Goal: Transaction & Acquisition: Purchase product/service

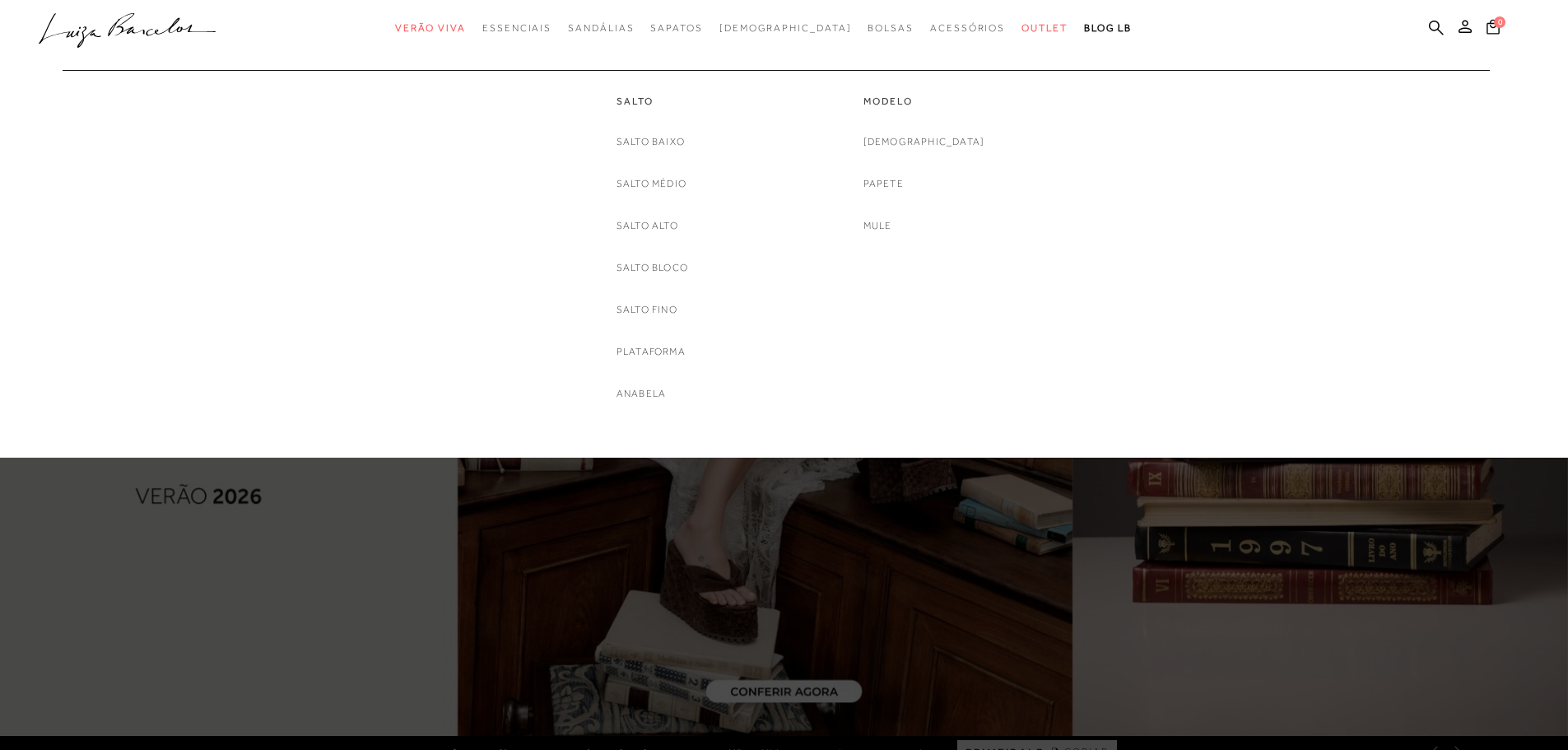
click at [919, 139] on link "[DEMOGRAPHIC_DATA]" at bounding box center [924, 142] width 122 height 17
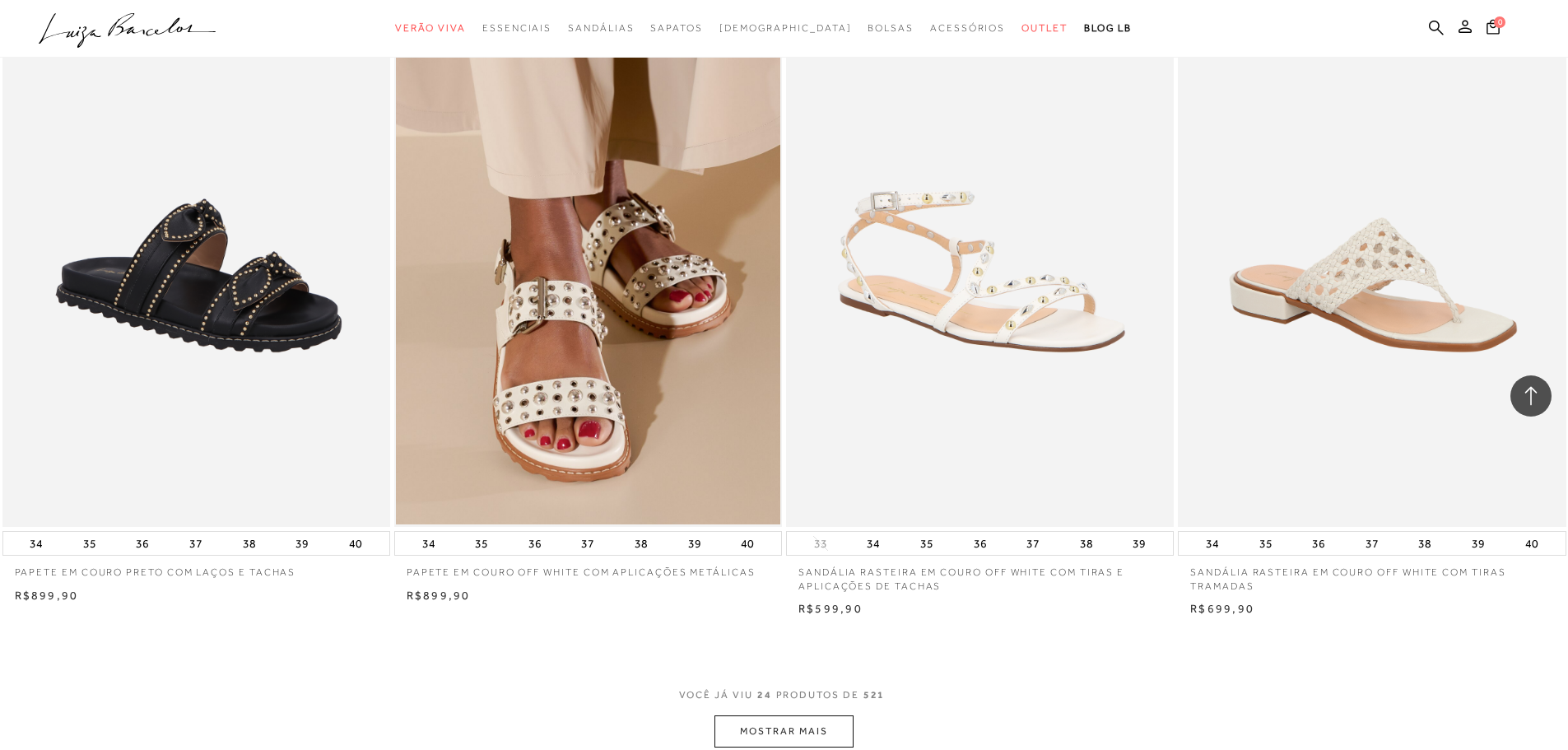
scroll to position [4036, 0]
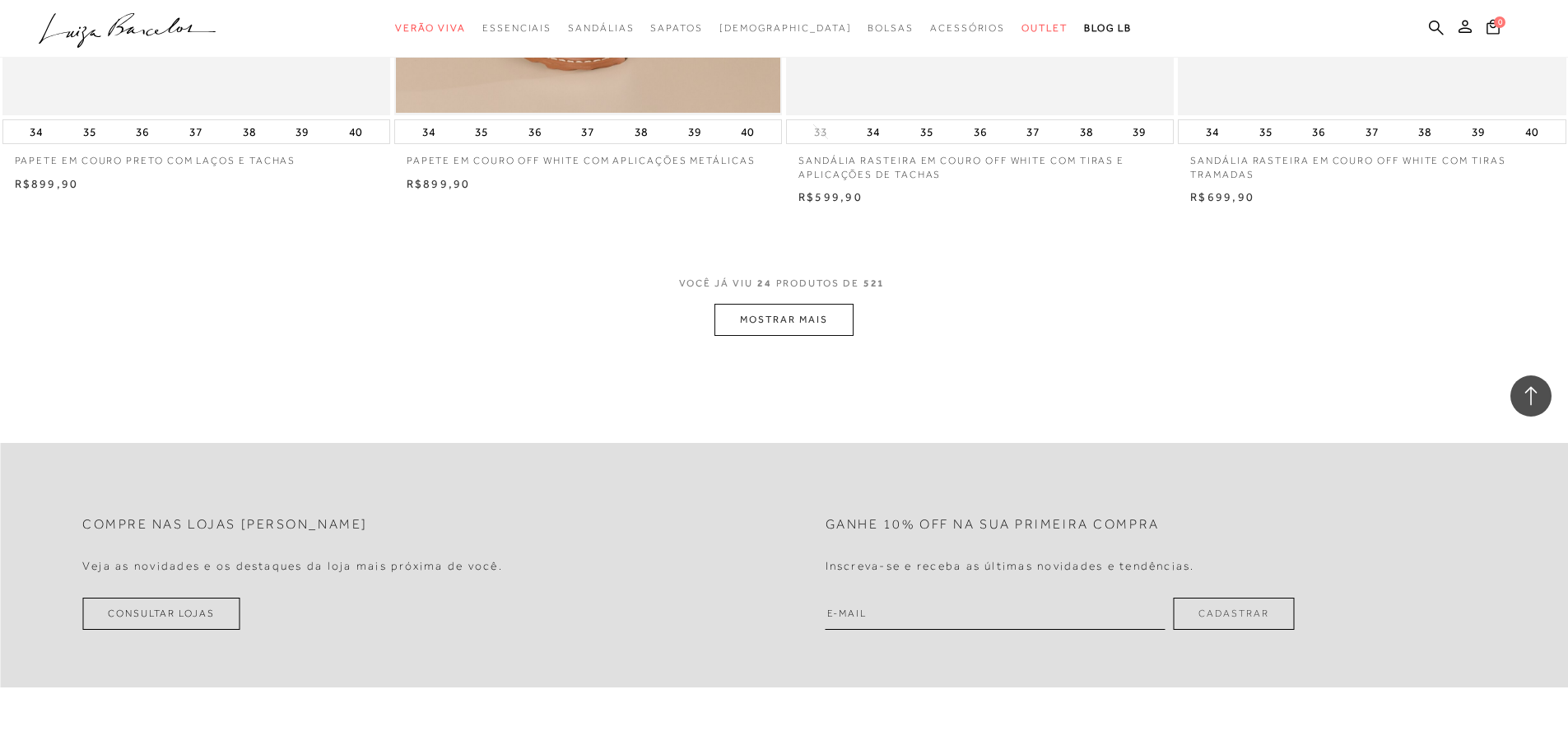
click at [805, 324] on button "MOSTRAR MAIS" at bounding box center [784, 320] width 138 height 32
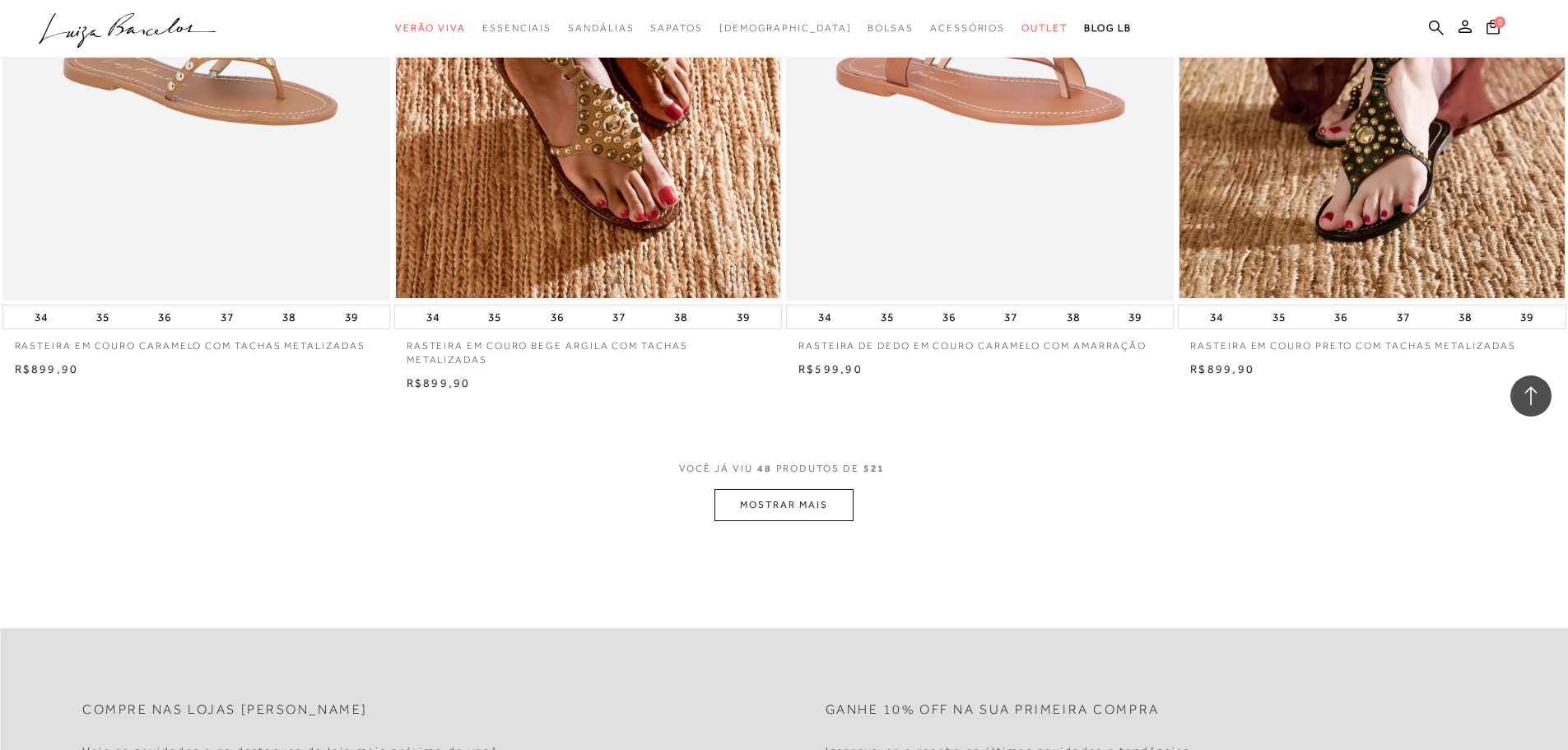
scroll to position [7989, 0]
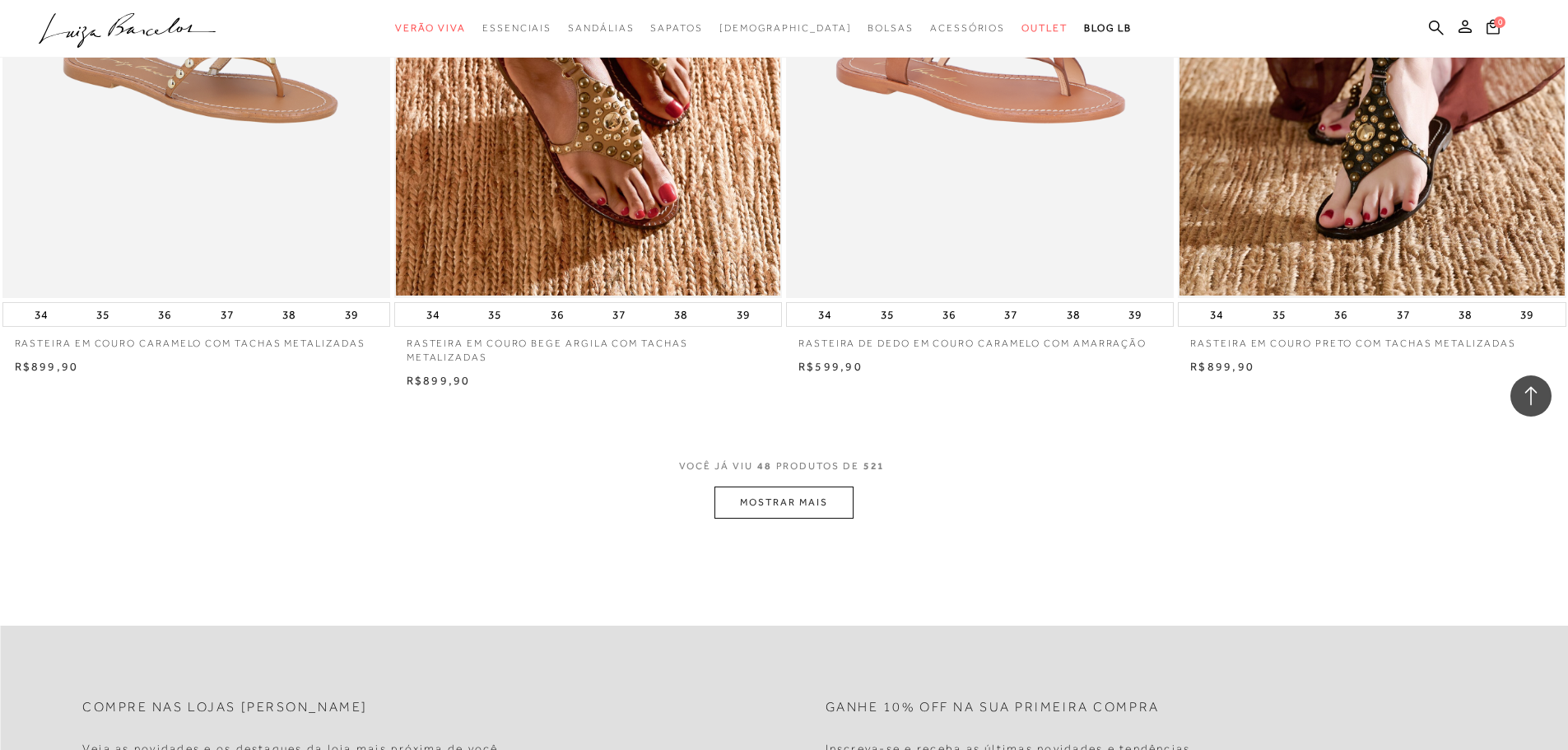
click at [808, 497] on button "MOSTRAR MAIS" at bounding box center [784, 503] width 138 height 32
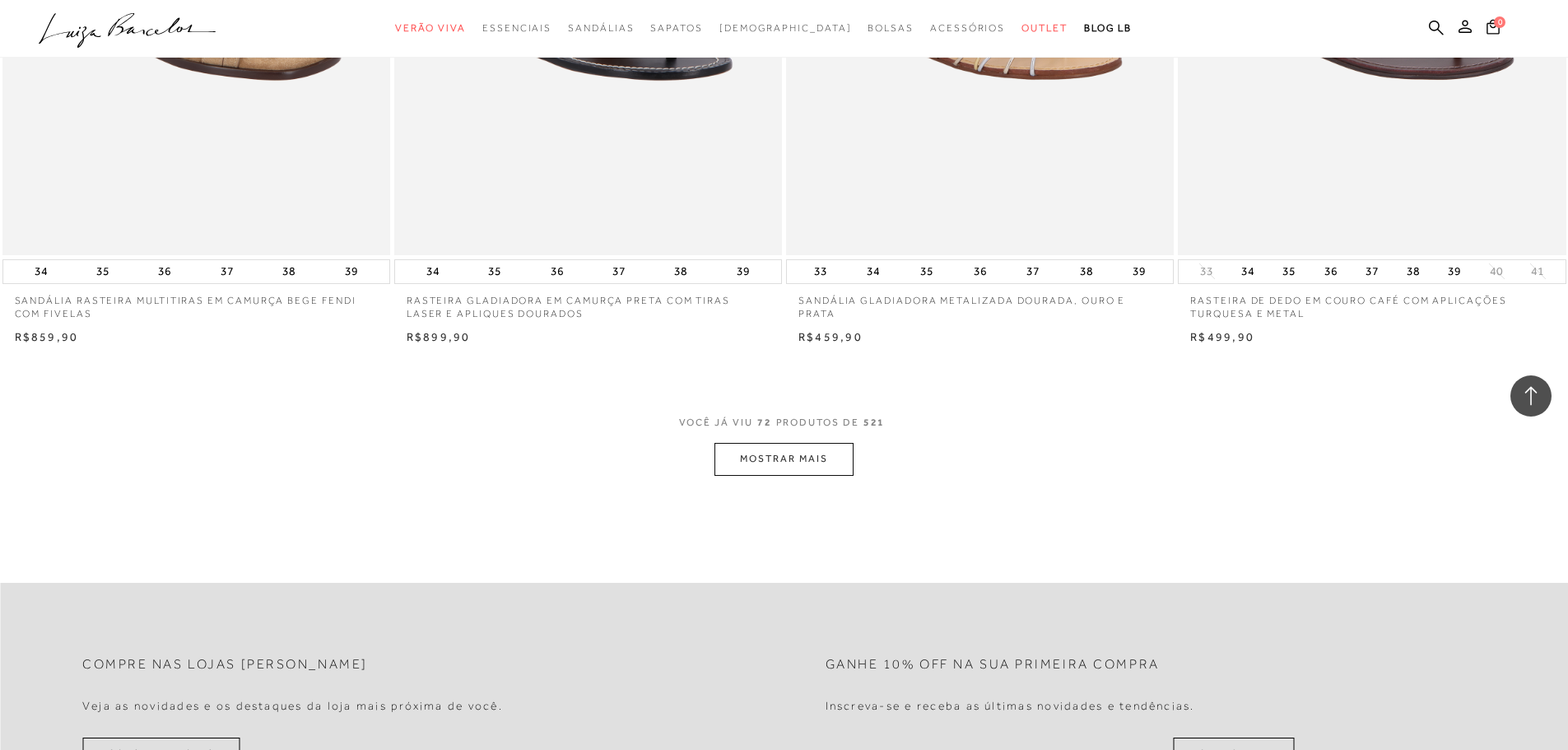
scroll to position [12190, 0]
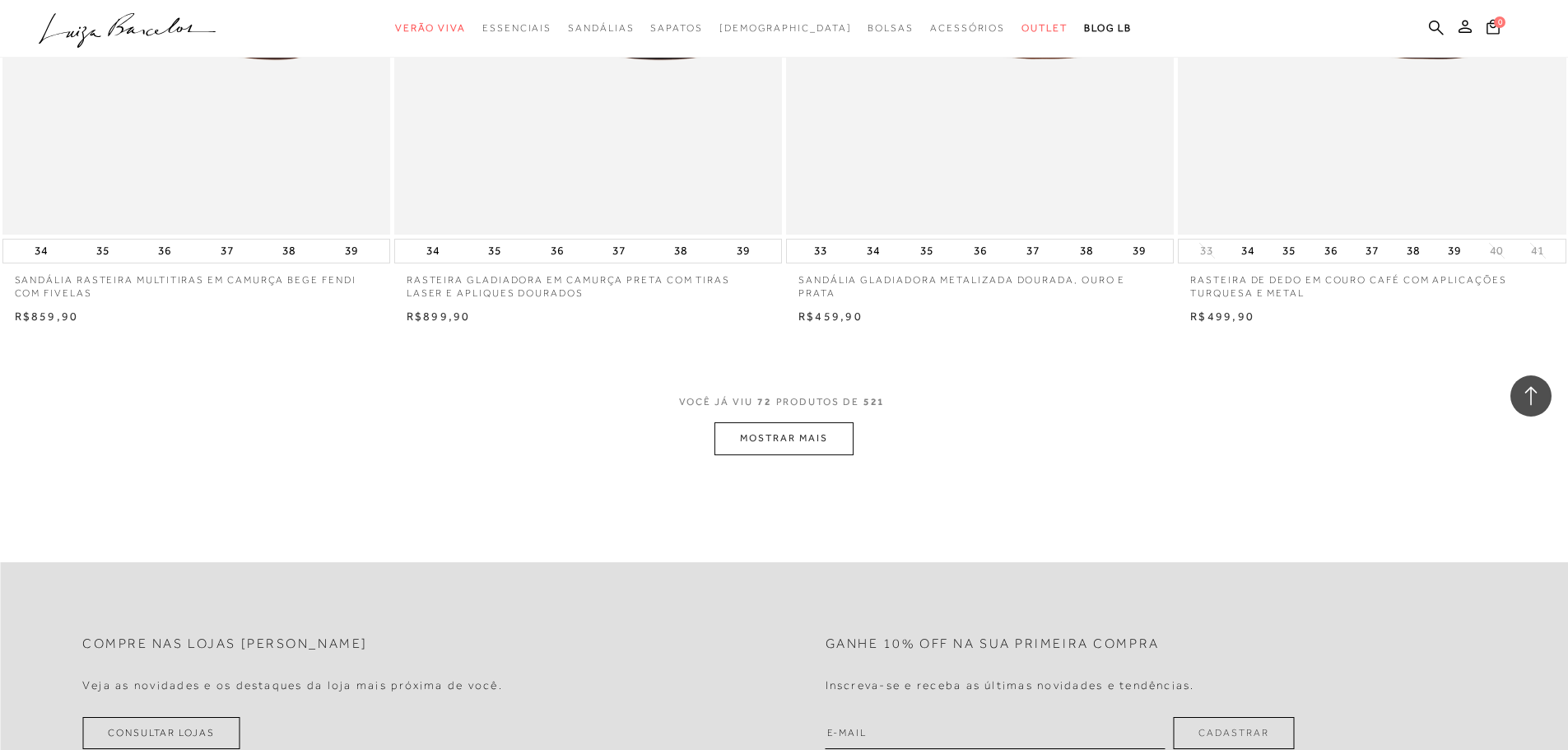
click at [772, 433] on button "MOSTRAR MAIS" at bounding box center [784, 439] width 138 height 32
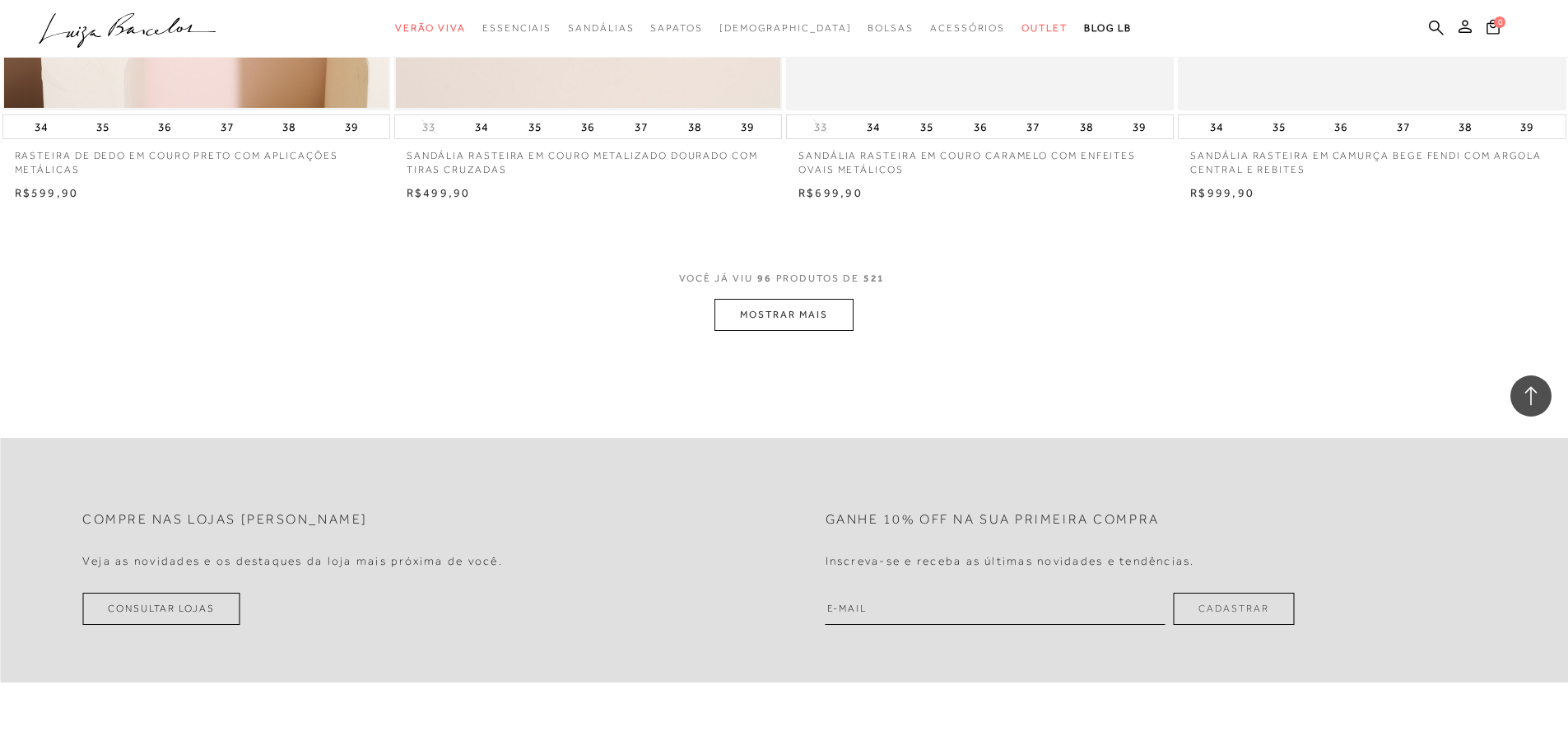
scroll to position [16473, 0]
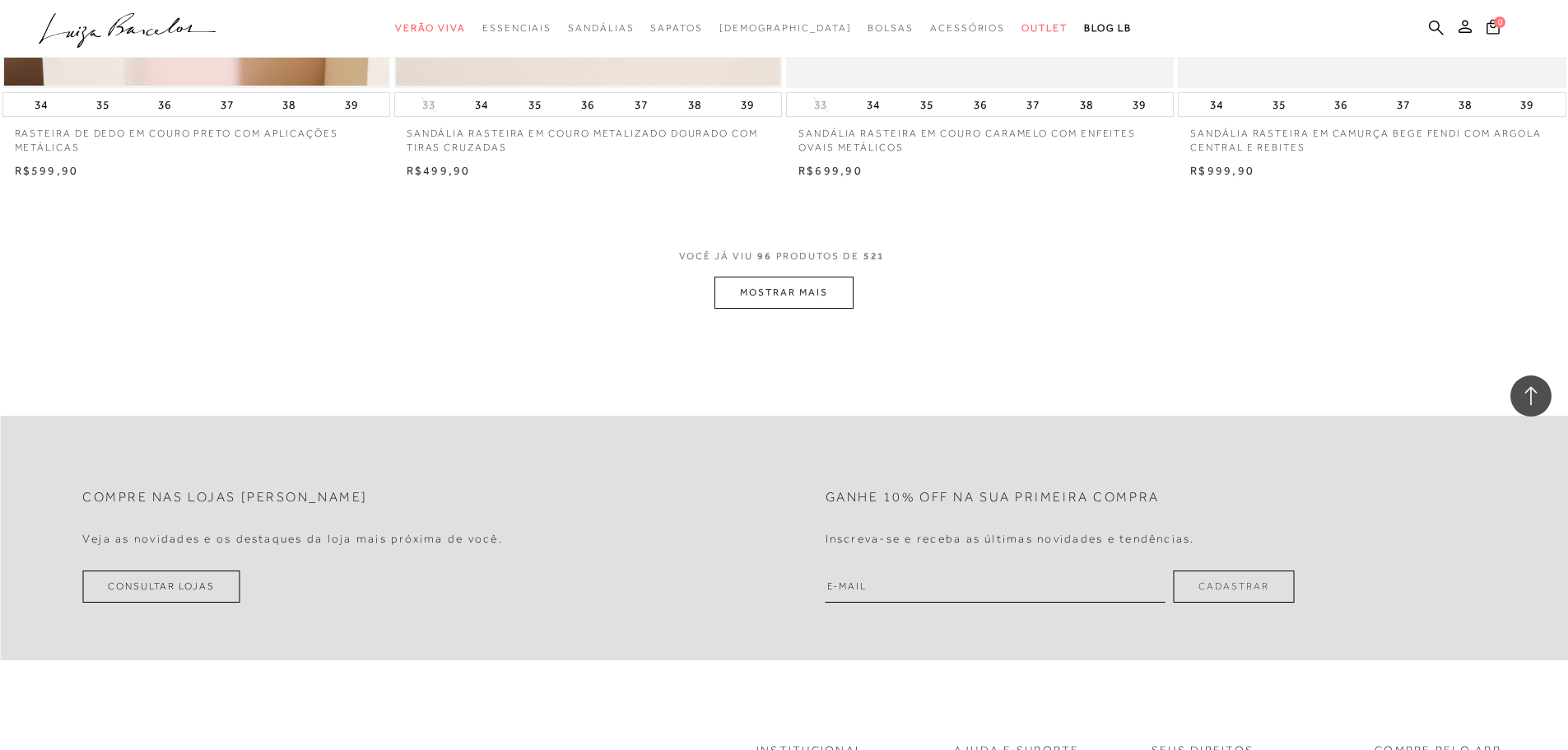
click at [770, 283] on button "MOSTRAR MAIS" at bounding box center [784, 293] width 138 height 32
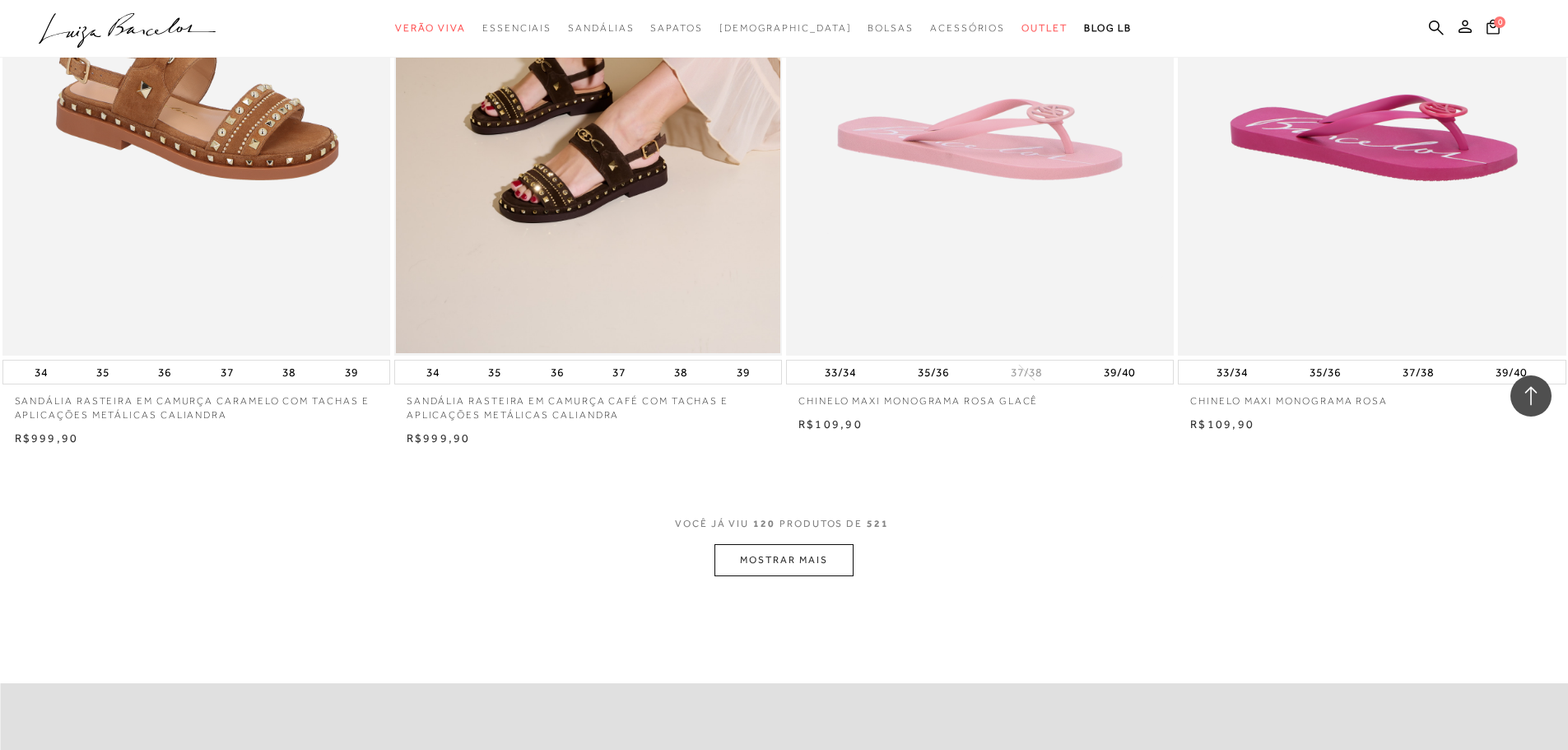
scroll to position [20345, 0]
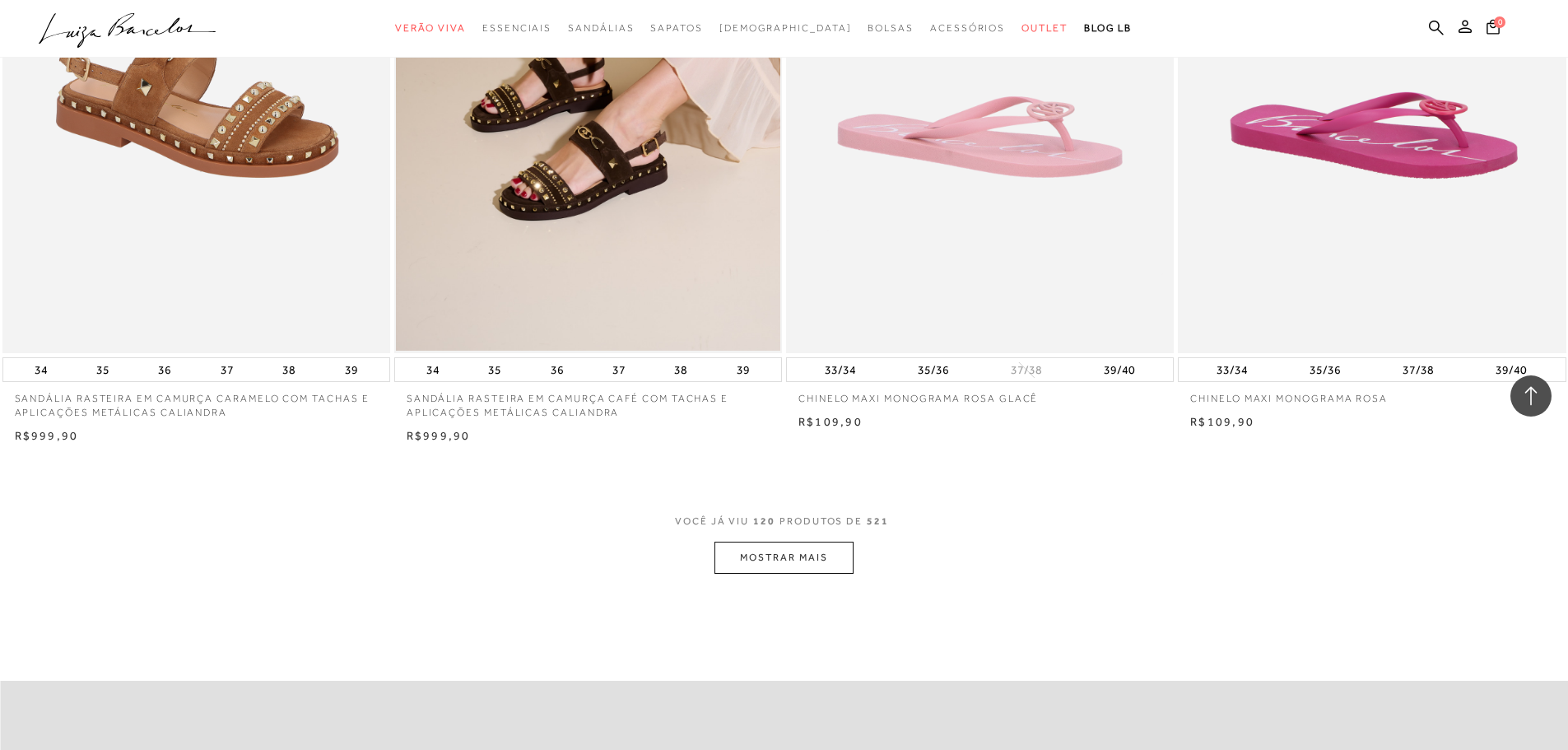
click at [796, 551] on button "MOSTRAR MAIS" at bounding box center [784, 558] width 138 height 32
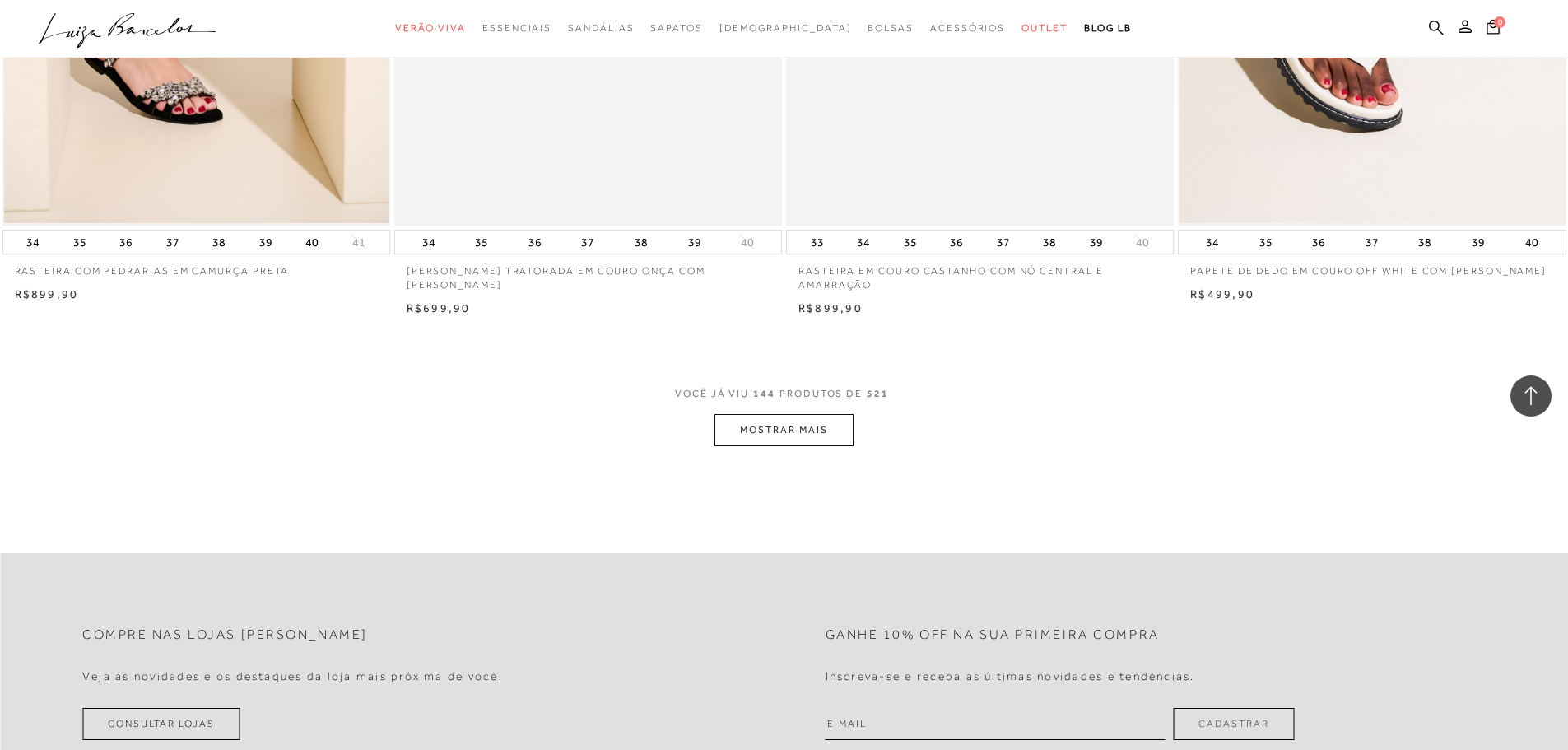
scroll to position [24710, 0]
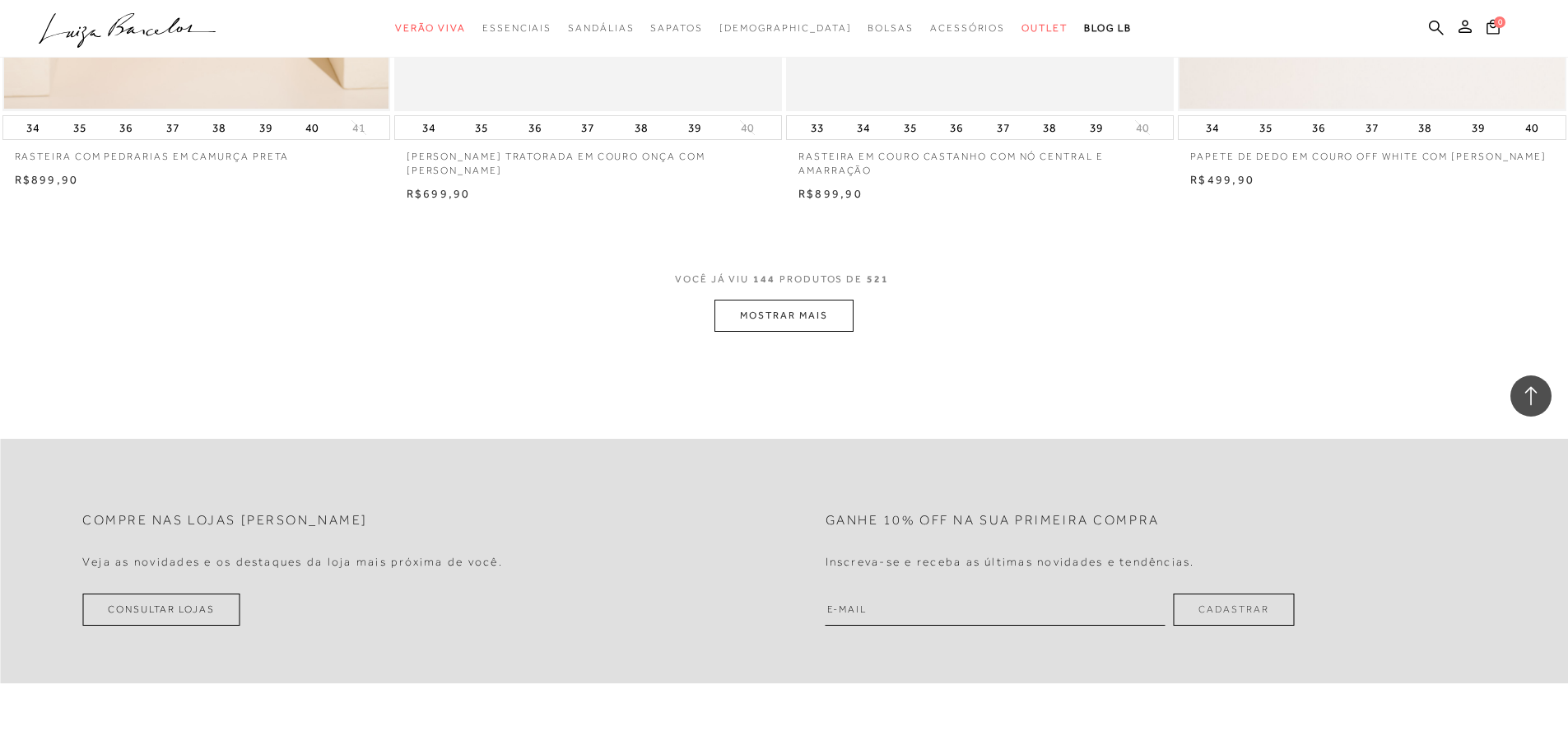
click at [783, 282] on span "VOCÊ JÁ VIU 144 PRODUTOS DE 521" at bounding box center [784, 285] width 218 height 30
click at [751, 306] on button "MOSTRAR MAIS" at bounding box center [784, 316] width 138 height 32
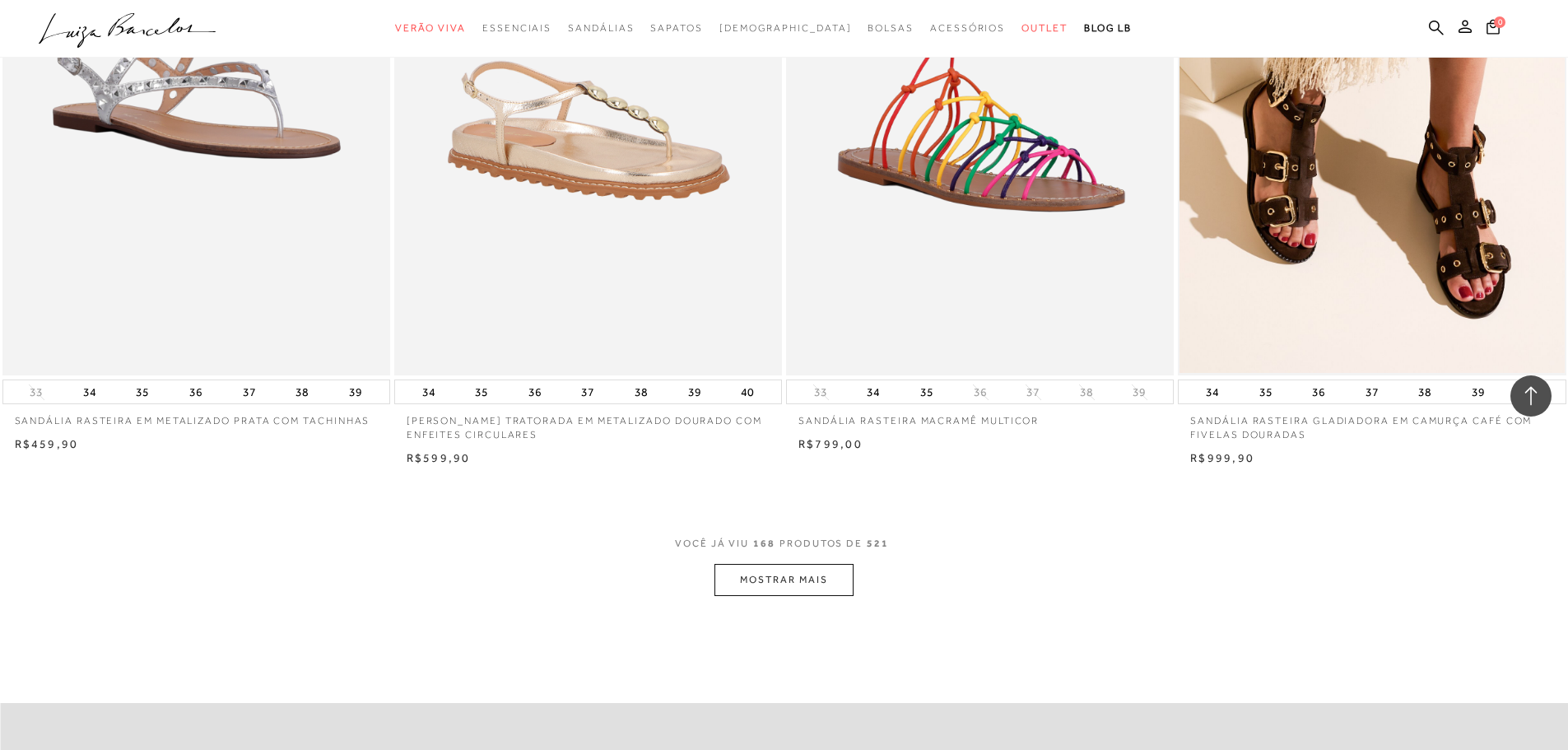
scroll to position [28868, 0]
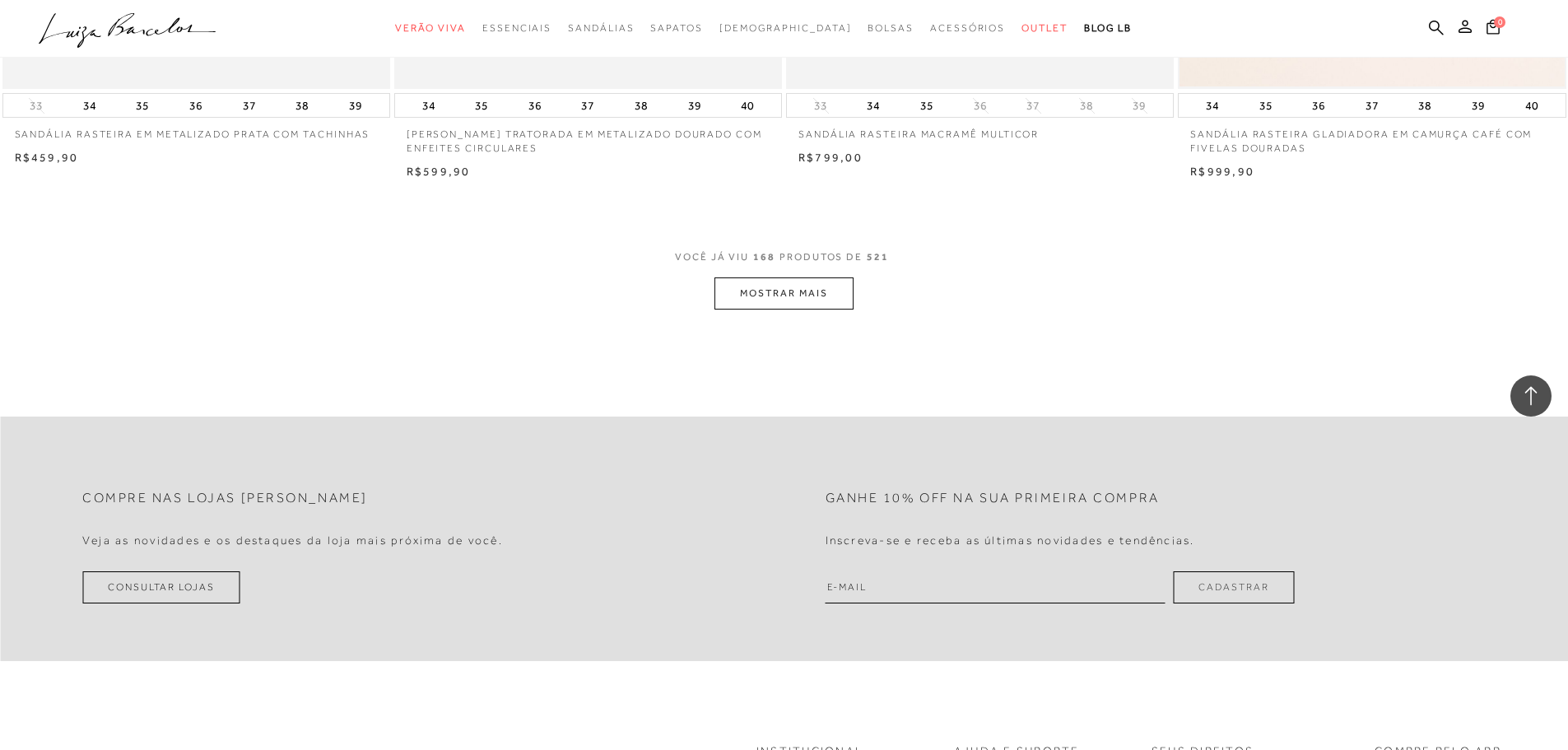
click at [777, 281] on button "MOSTRAR MAIS" at bounding box center [784, 294] width 138 height 32
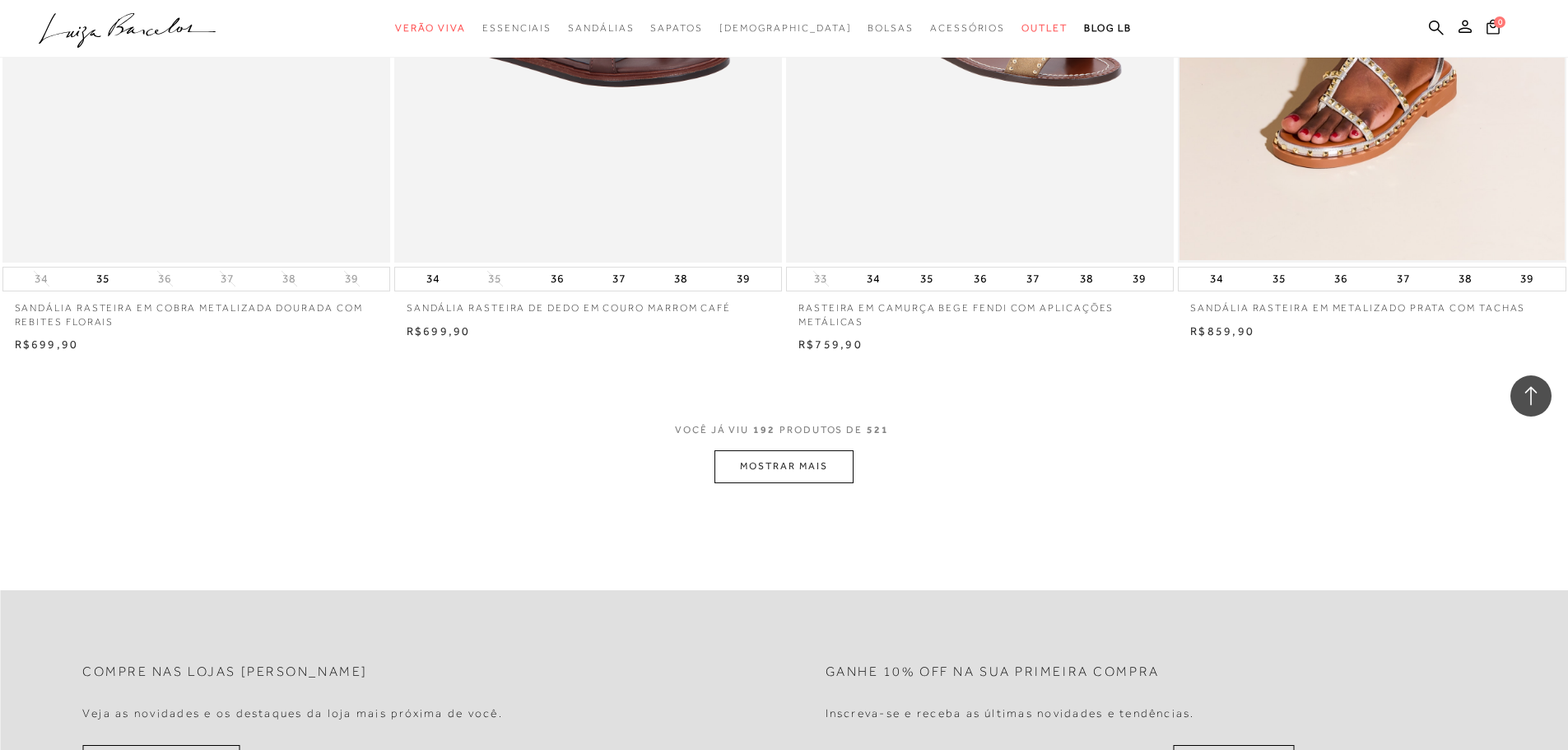
scroll to position [33069, 0]
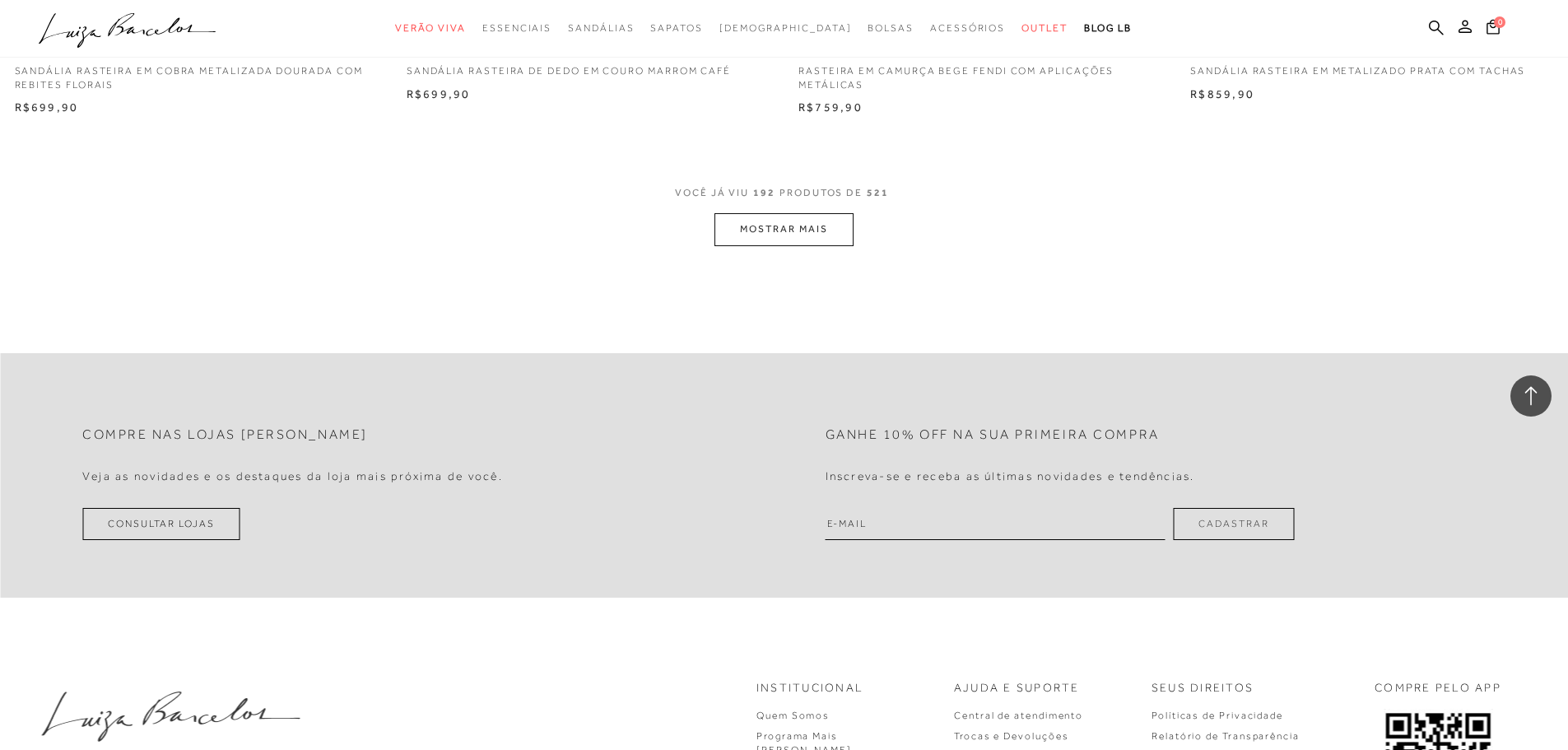
click at [791, 223] on button "MOSTRAR MAIS" at bounding box center [784, 229] width 138 height 32
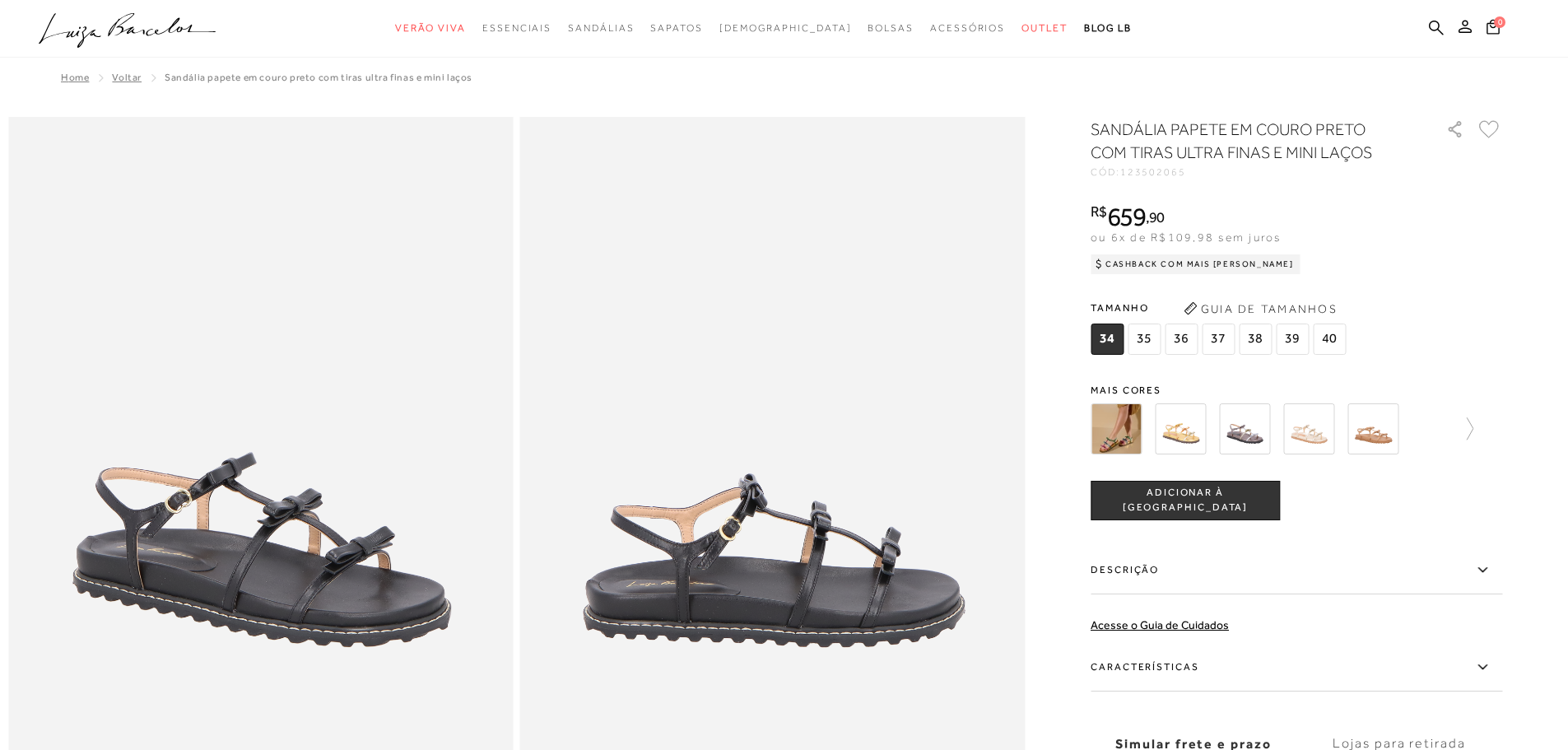
click at [1312, 422] on img at bounding box center [1309, 430] width 51 height 51
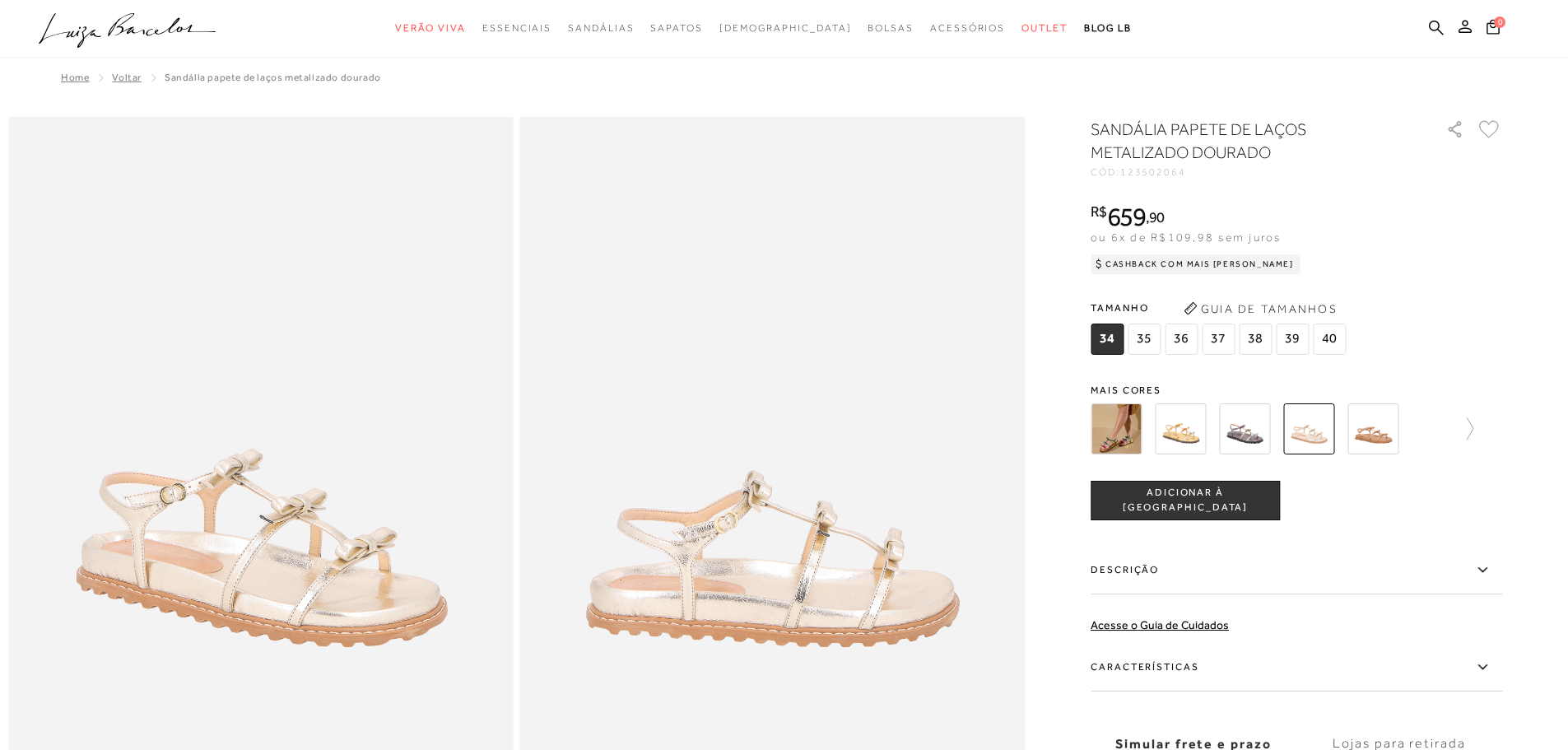
click at [1393, 440] on img at bounding box center [1373, 430] width 51 height 51
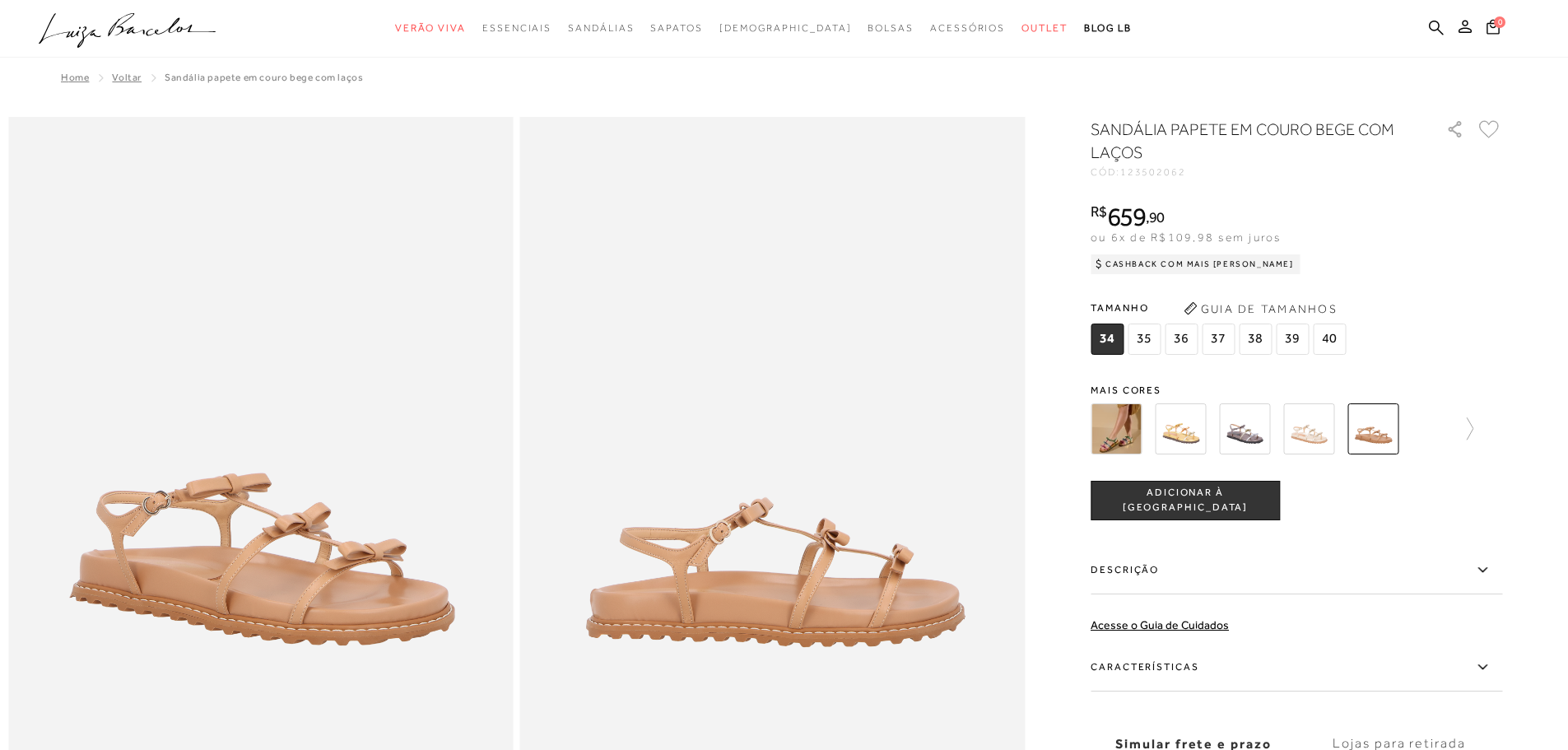
click at [1137, 430] on img at bounding box center [1117, 430] width 51 height 51
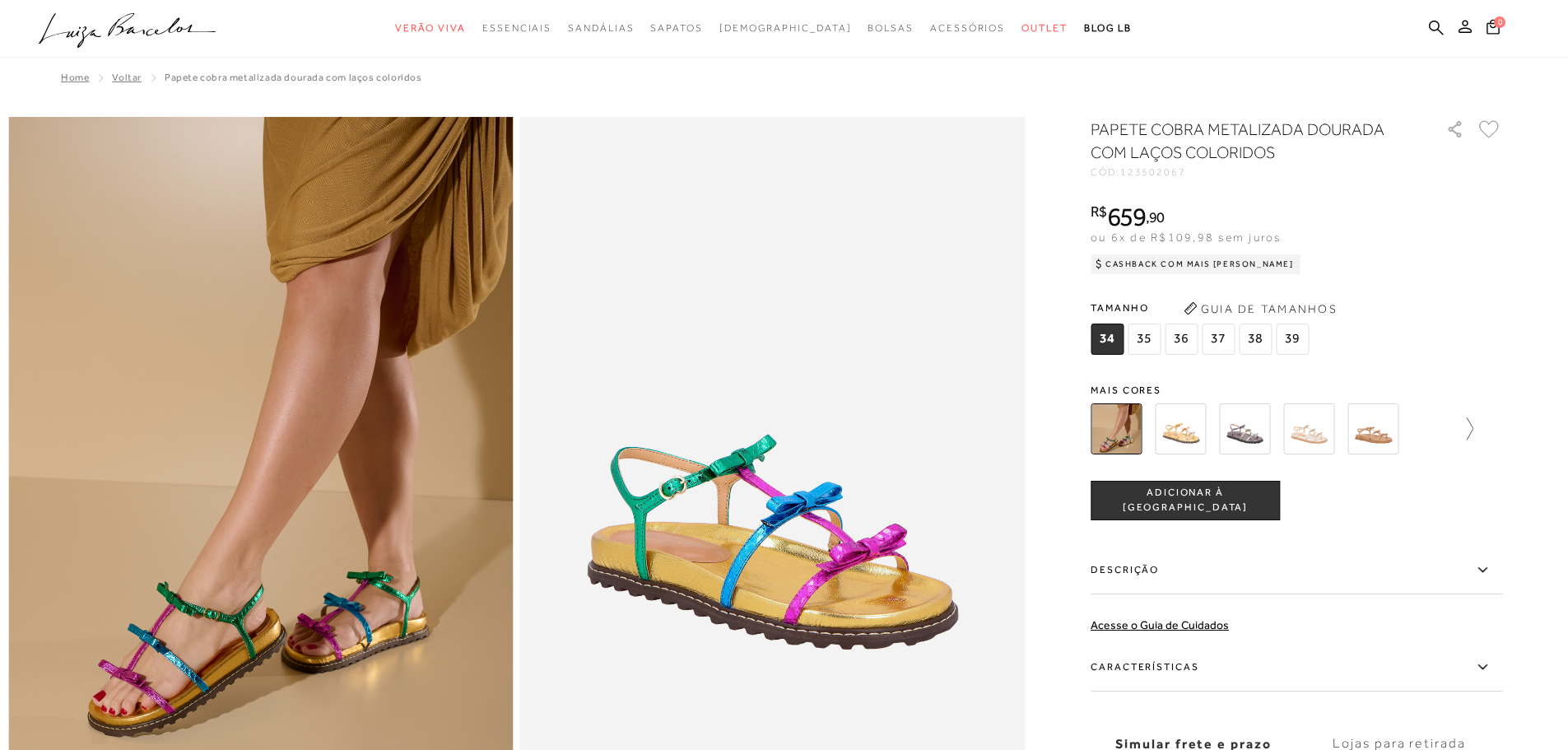
click at [1473, 424] on icon at bounding box center [1462, 429] width 23 height 23
click at [1474, 424] on div at bounding box center [1306, 430] width 382 height 61
click at [1154, 439] on img at bounding box center [1145, 430] width 51 height 51
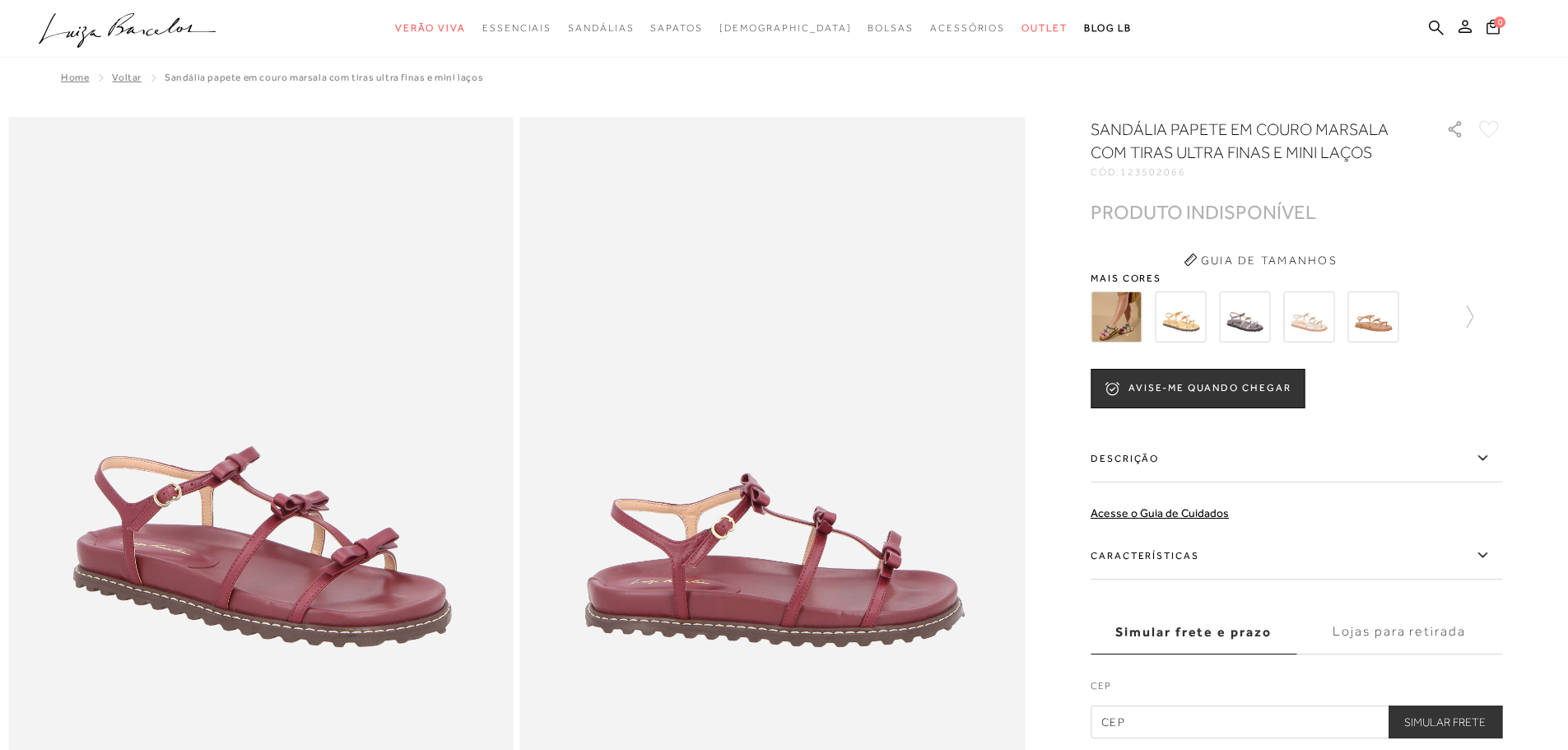
click at [1262, 322] on img at bounding box center [1244, 317] width 51 height 51
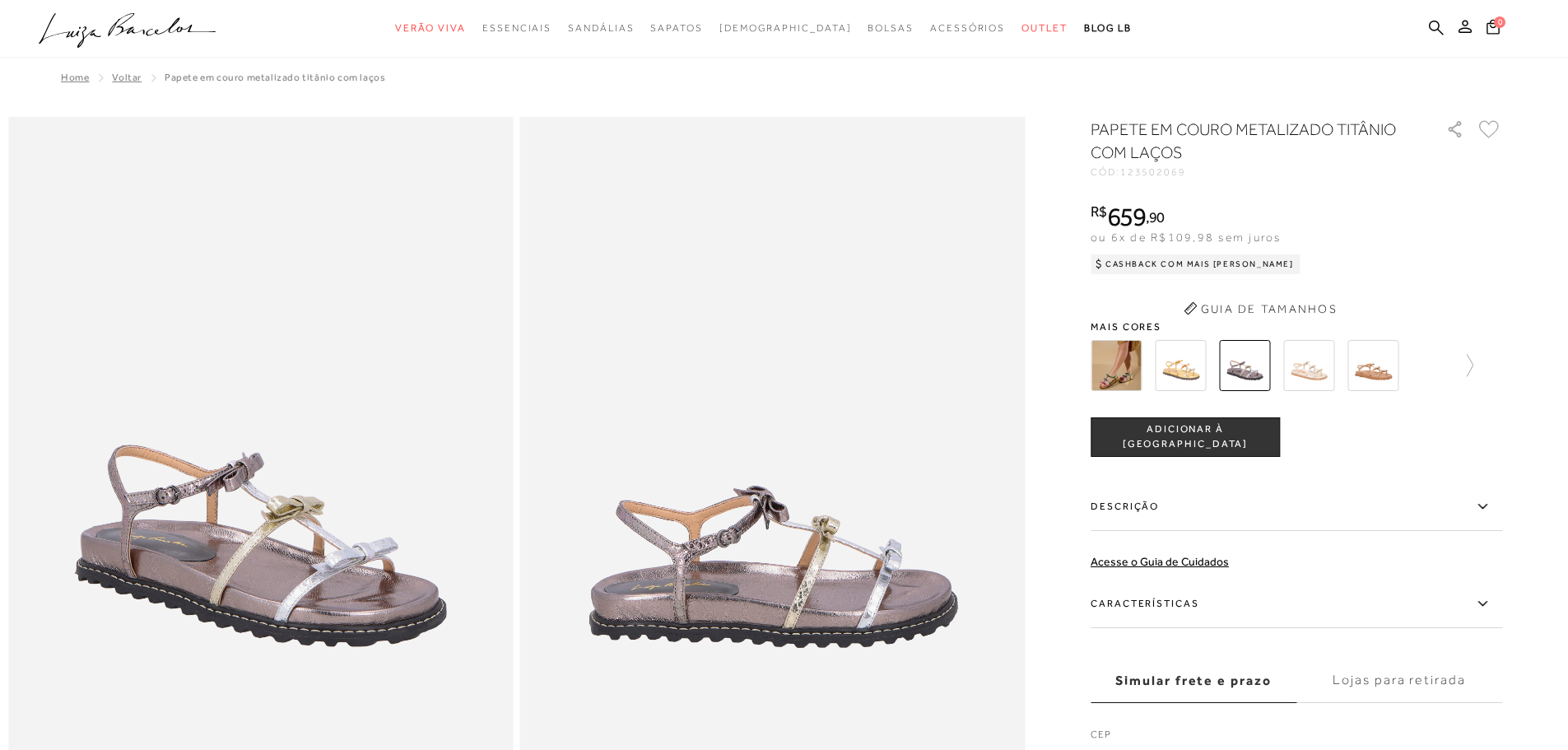
click at [1319, 311] on button "Guia de Tamanhos" at bounding box center [1260, 309] width 164 height 26
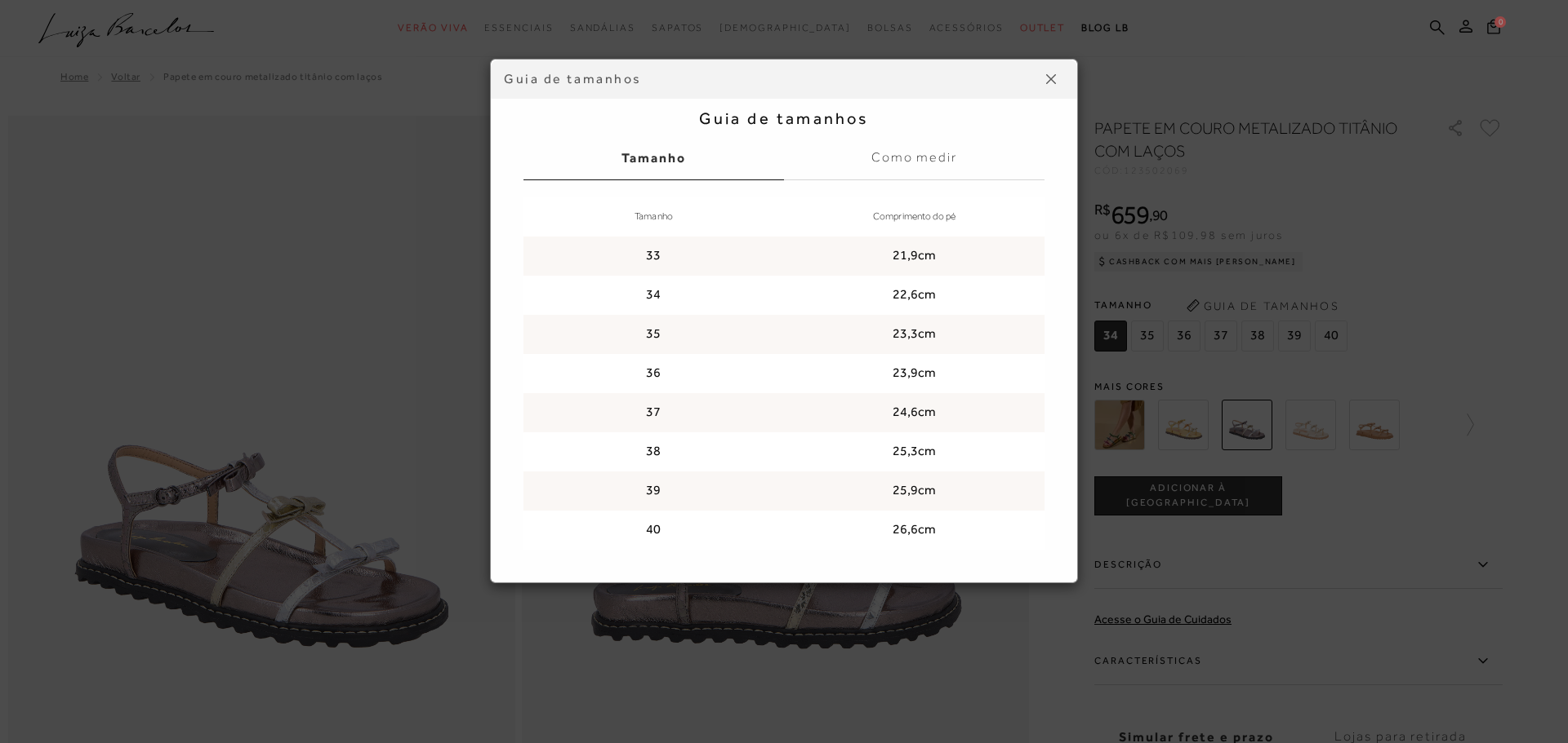
click at [1052, 79] on img at bounding box center [1051, 79] width 10 height 10
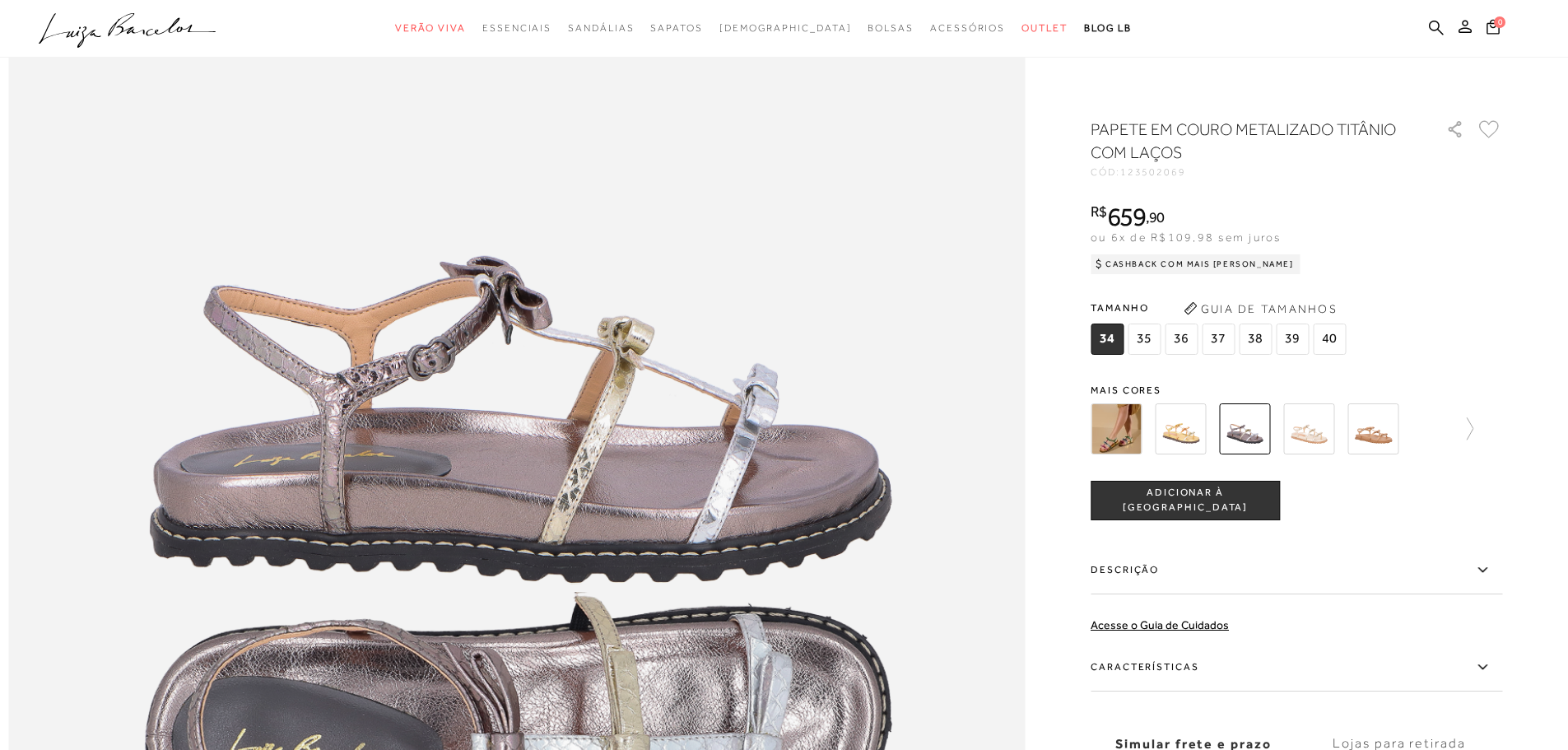
scroll to position [1647, 0]
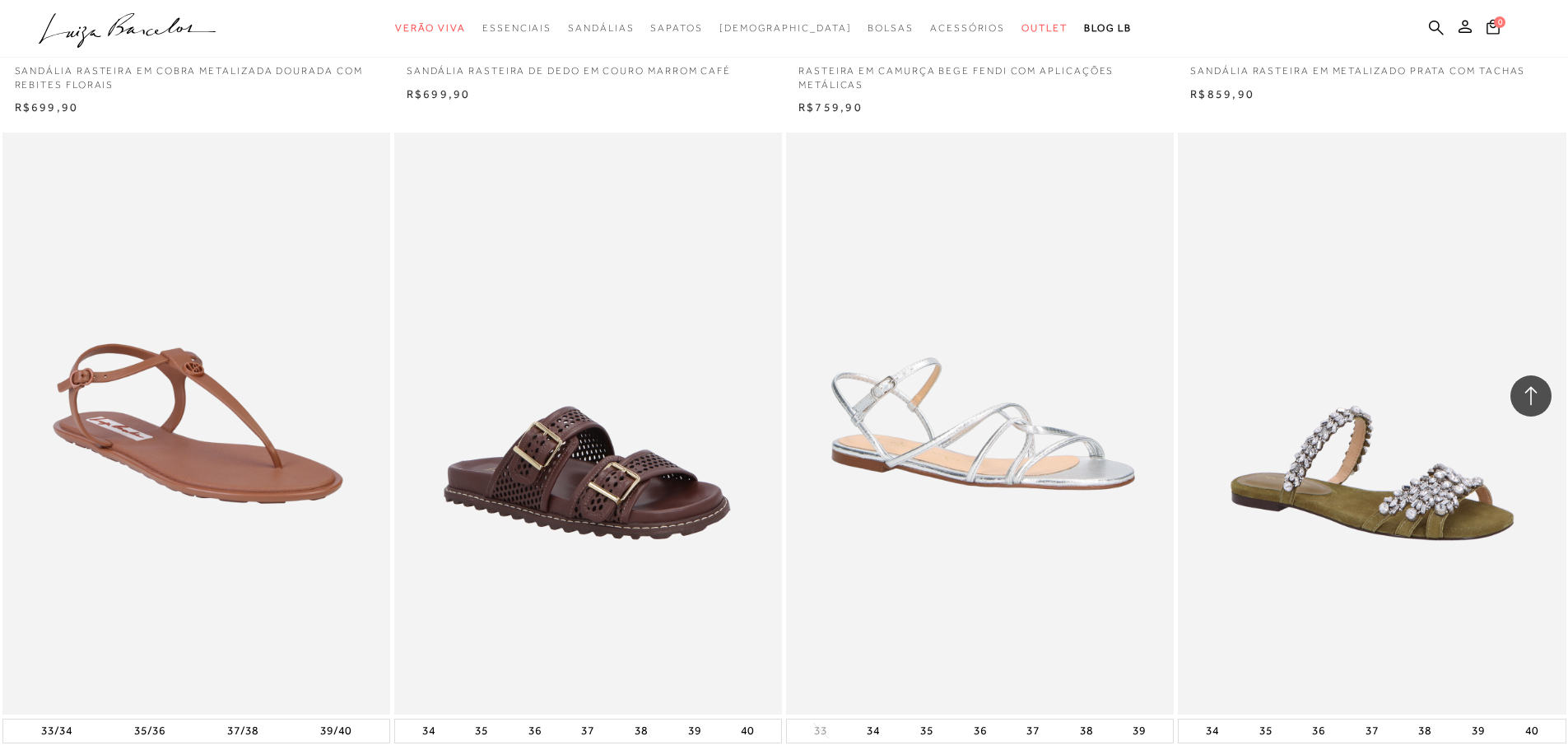
scroll to position [33069, 0]
